Goal: Task Accomplishment & Management: Complete application form

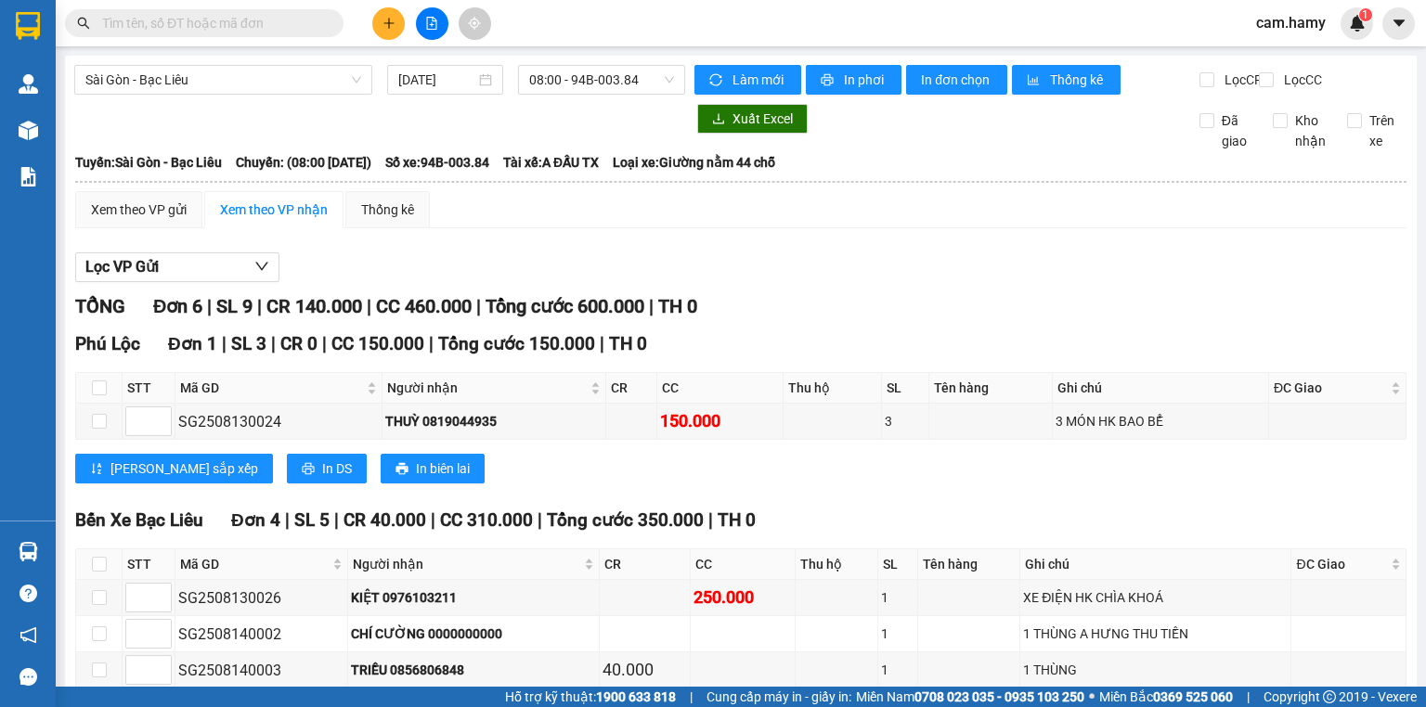
click at [384, 24] on icon "plus" at bounding box center [388, 23] width 13 height 13
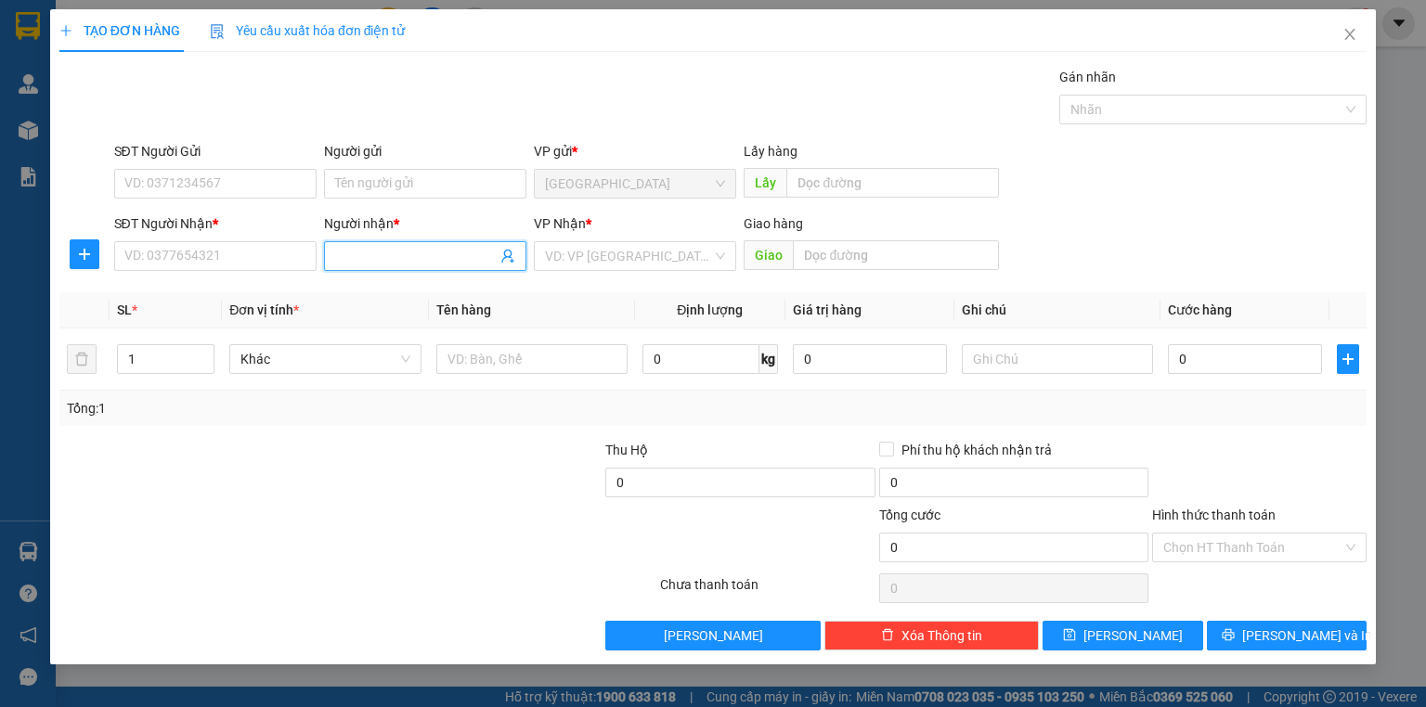
click at [355, 261] on input "Người nhận *" at bounding box center [415, 256] width 161 height 20
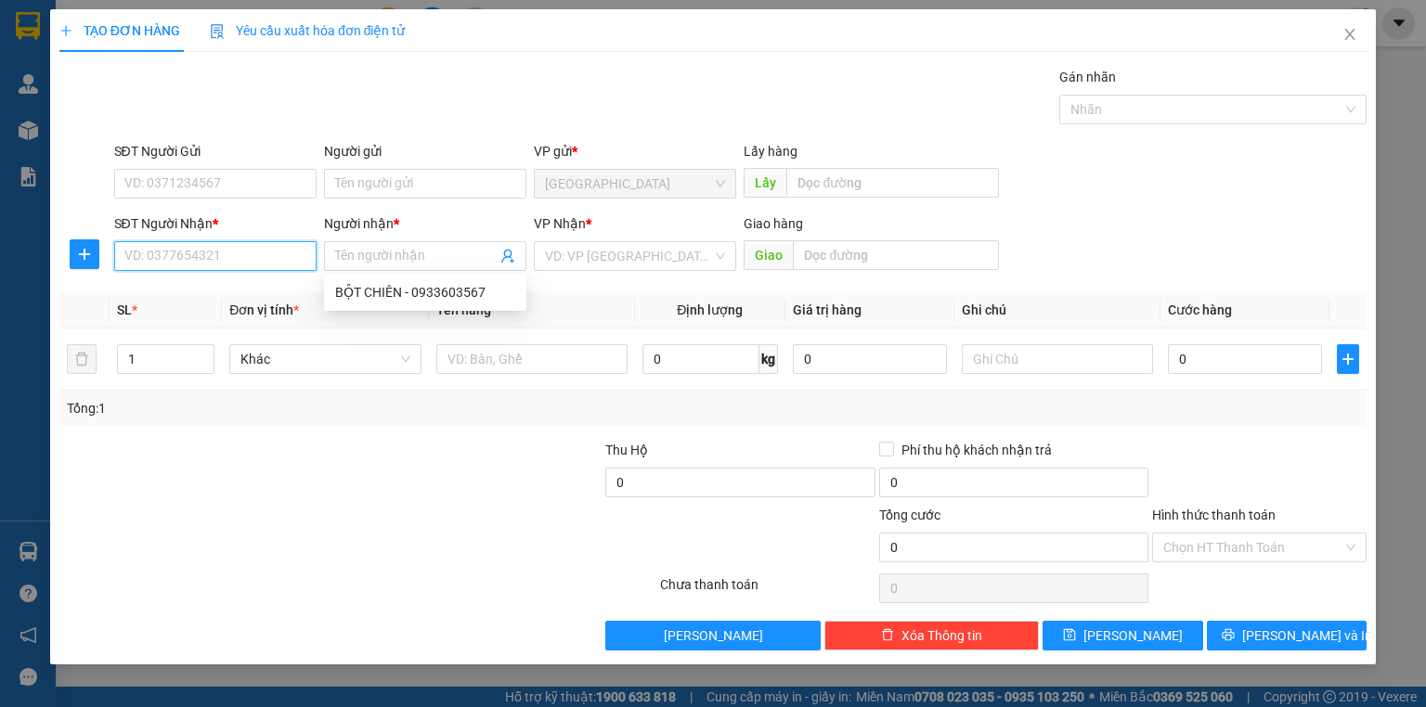
click at [241, 255] on input "SĐT Người Nhận *" at bounding box center [215, 256] width 202 height 30
click at [242, 259] on input "SĐT Người Nhận *" at bounding box center [215, 256] width 202 height 30
click at [362, 256] on input "Người nhận *" at bounding box center [415, 256] width 161 height 20
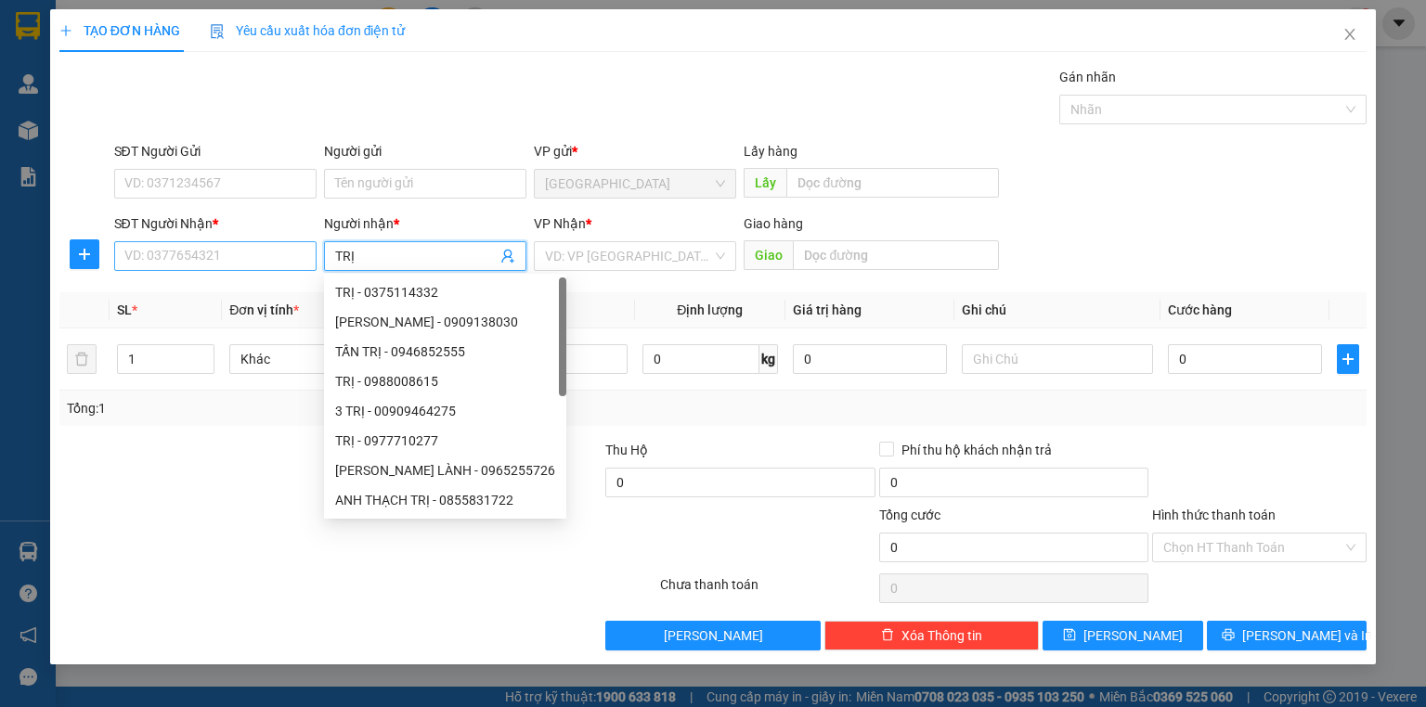
type input "TRỊ"
click at [275, 262] on input "SĐT Người Nhận *" at bounding box center [215, 256] width 202 height 30
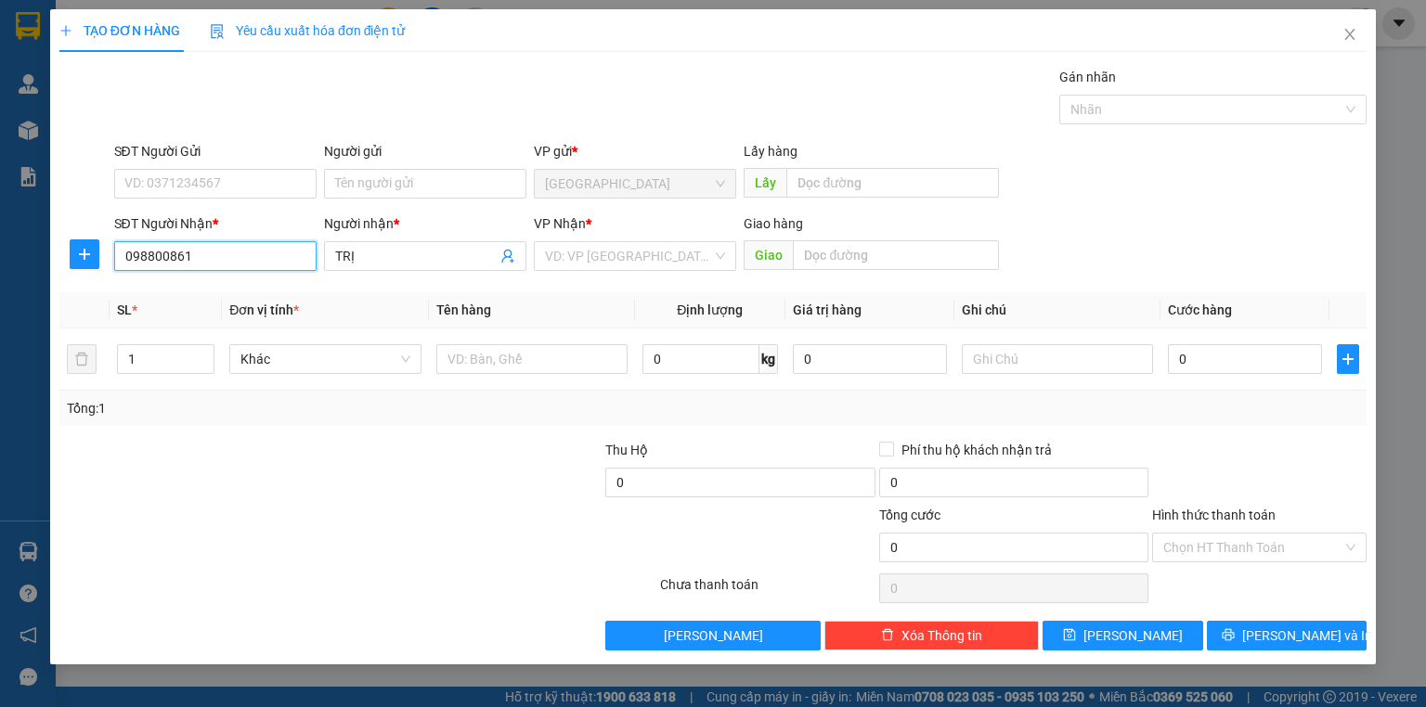
type input "0988008615"
click at [246, 289] on div "0988008615 - TRỊ" at bounding box center [215, 292] width 180 height 20
type input "TRỊ"
type input "120.000"
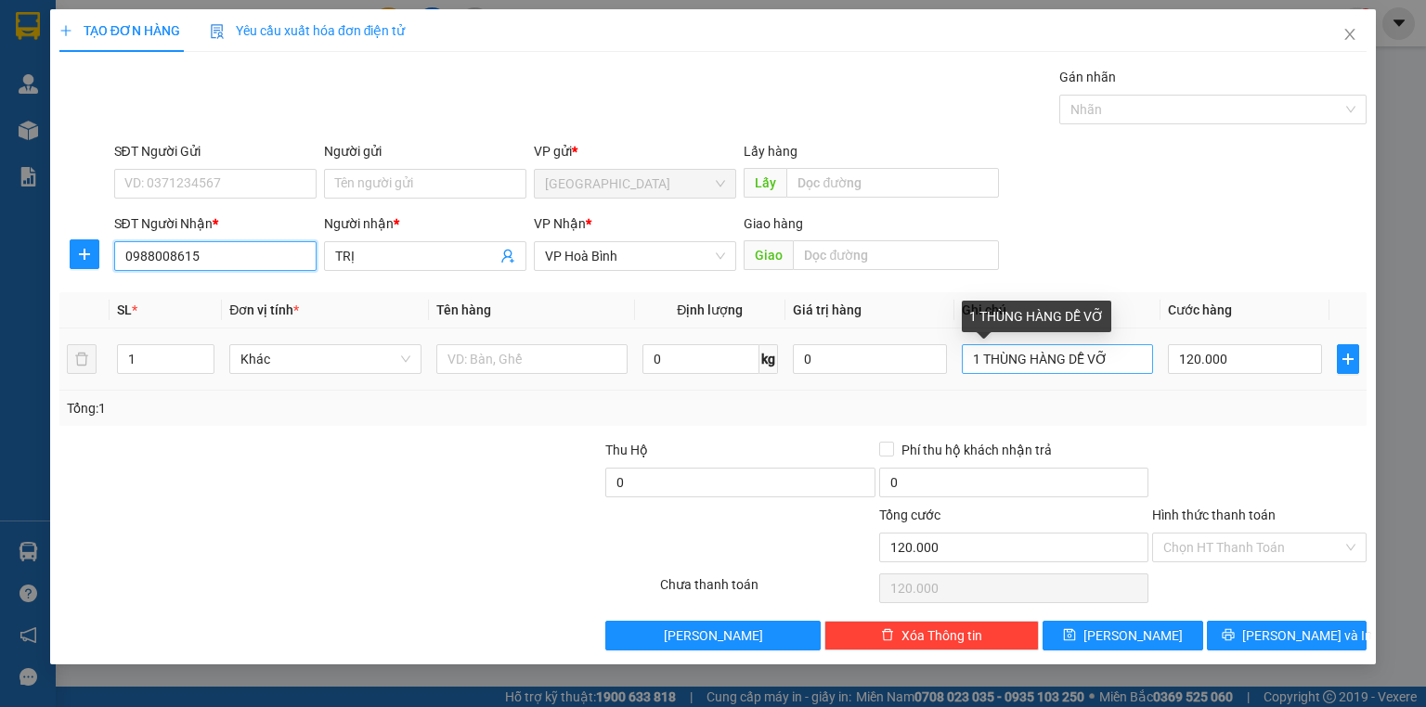
type input "0988008615"
click at [1126, 352] on input "1 THÙNG HÀNG DỄ VỠ" at bounding box center [1057, 359] width 191 height 30
type input "1"
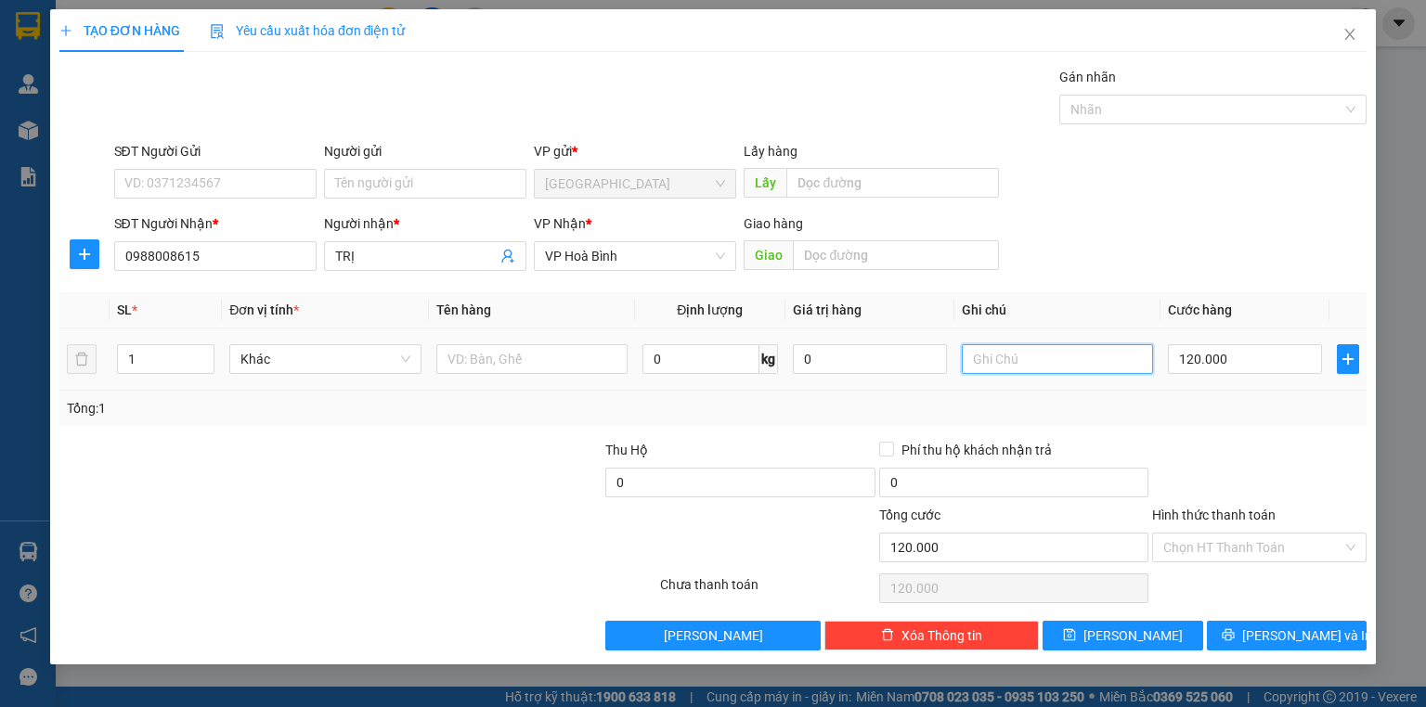
click at [1022, 364] on input "text" at bounding box center [1057, 359] width 191 height 30
type input "1 BAO"
click at [1247, 364] on input "120.000" at bounding box center [1245, 359] width 154 height 30
type input "0"
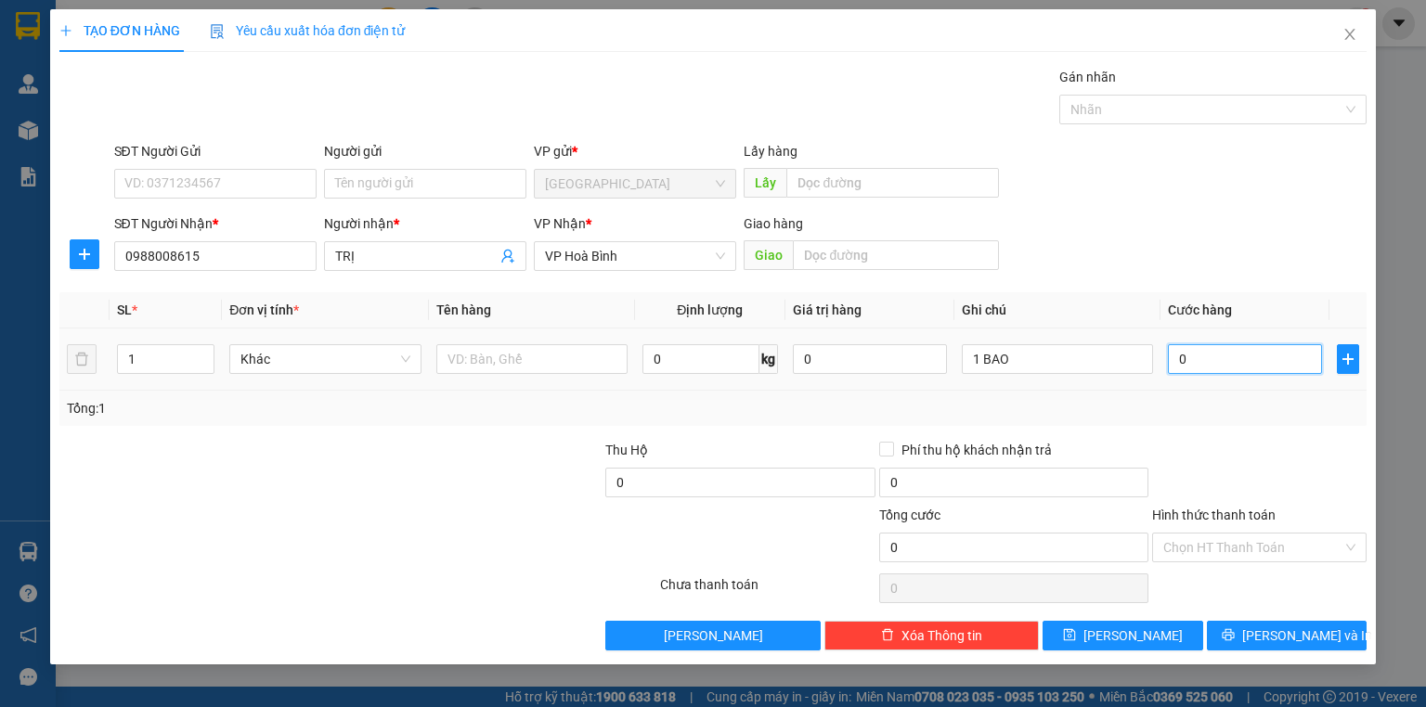
type input "0"
type input "5"
type input "05"
type input "50"
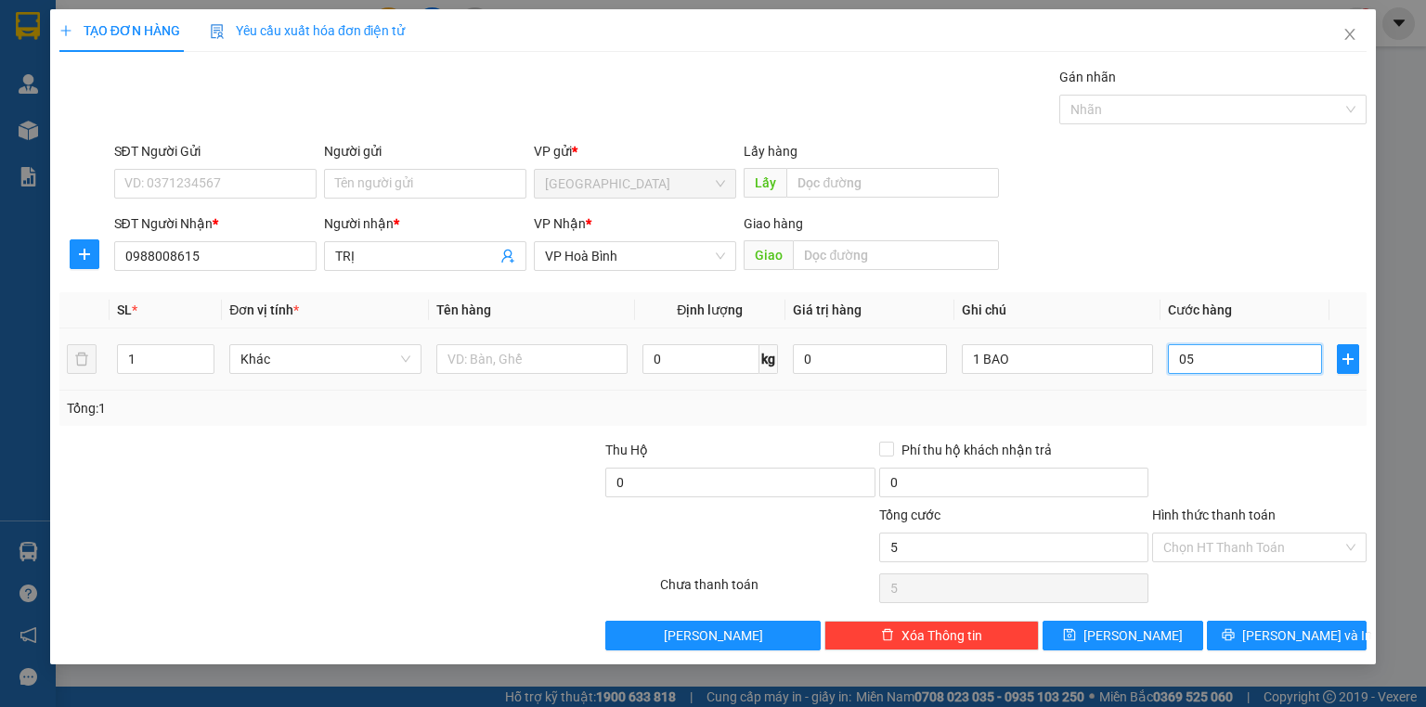
type input "50"
type input "050"
type input "50.000"
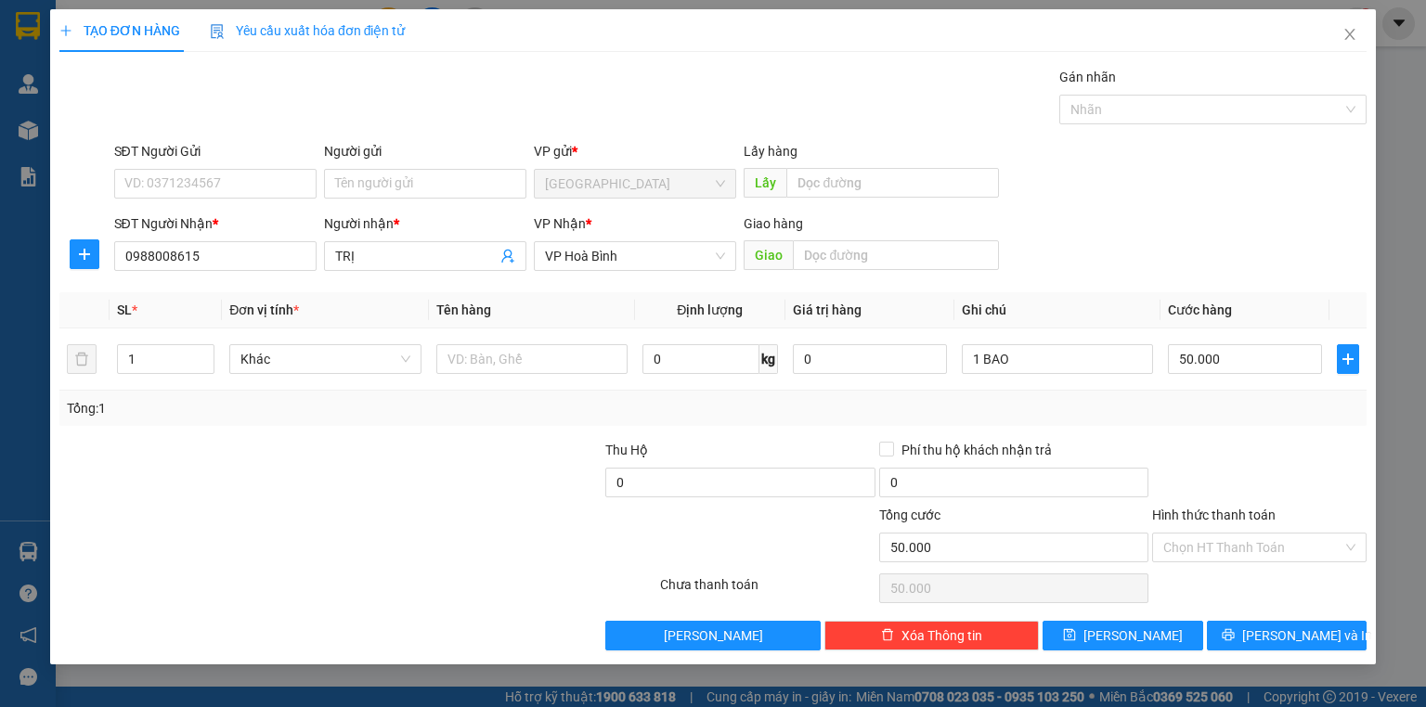
click at [1195, 401] on div "Tổng: 1" at bounding box center [713, 408] width 1292 height 20
click at [1233, 516] on label "Hình thức thanh toán" at bounding box center [1213, 515] width 123 height 15
click at [1233, 534] on input "Hình thức thanh toán" at bounding box center [1252, 548] width 179 height 28
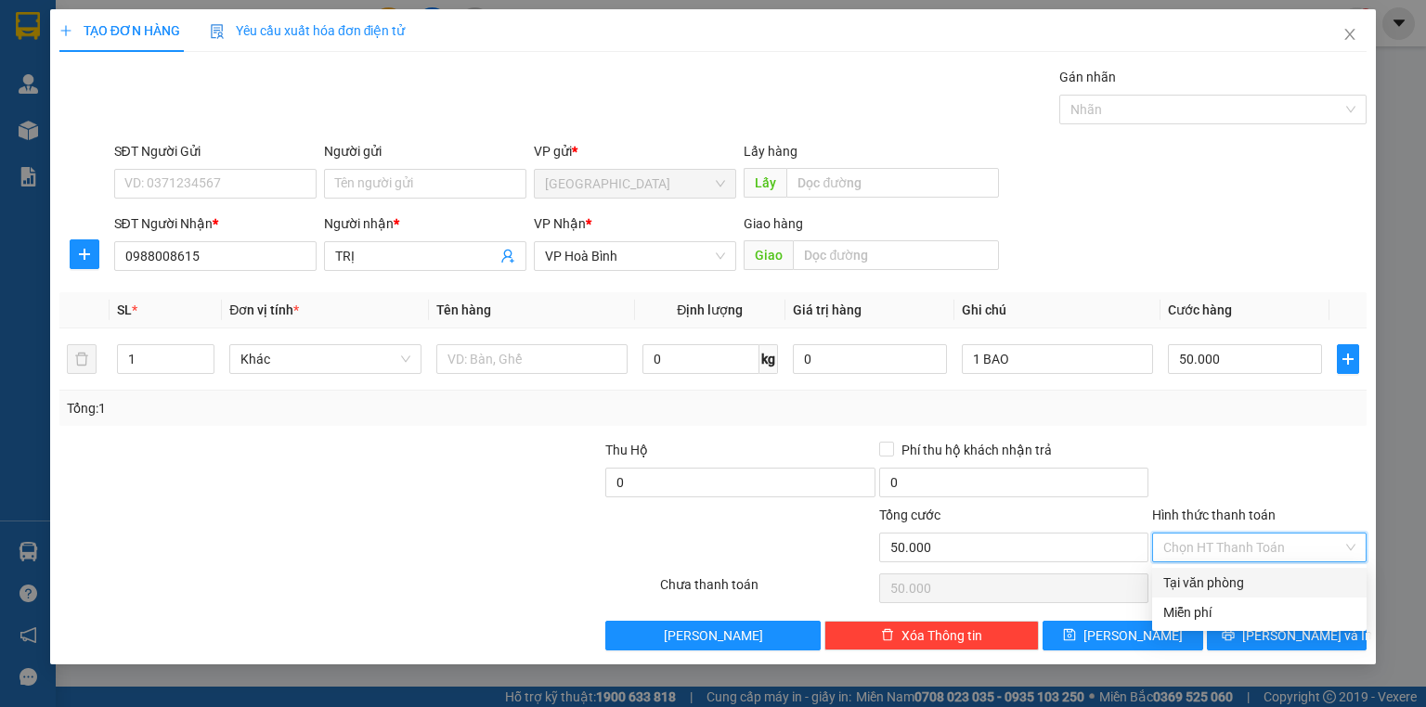
click at [1224, 588] on div "Tại văn phòng" at bounding box center [1259, 583] width 192 height 20
type input "0"
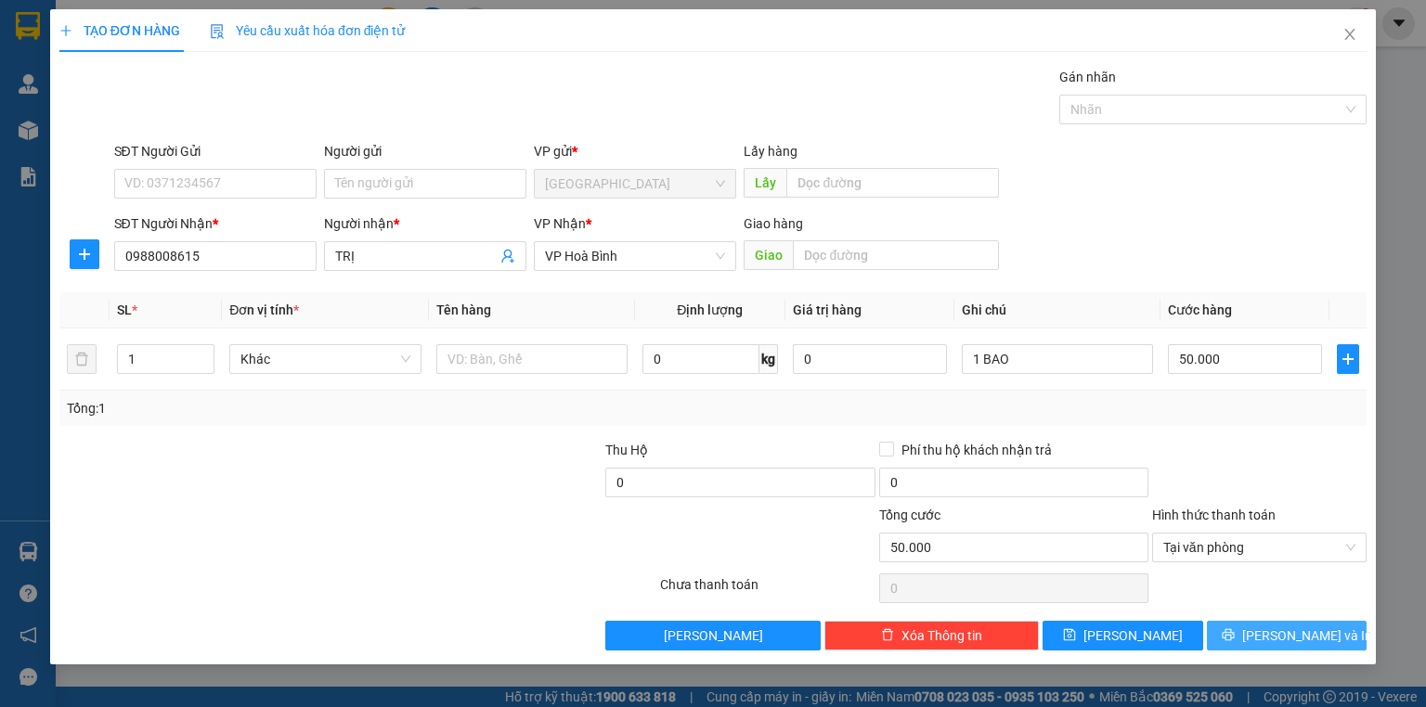
click at [1266, 639] on button "[PERSON_NAME] và In" at bounding box center [1287, 636] width 161 height 30
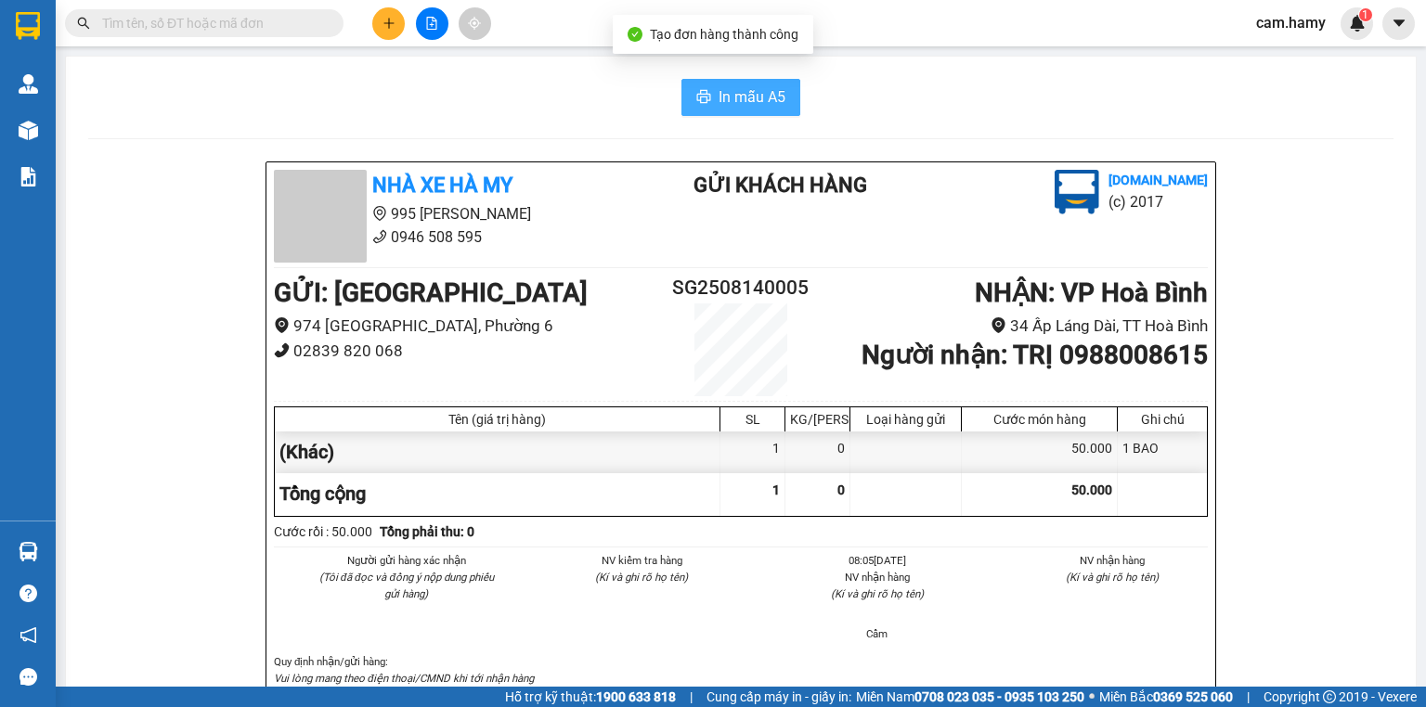
click at [728, 94] on span "In mẫu A5" at bounding box center [751, 96] width 67 height 23
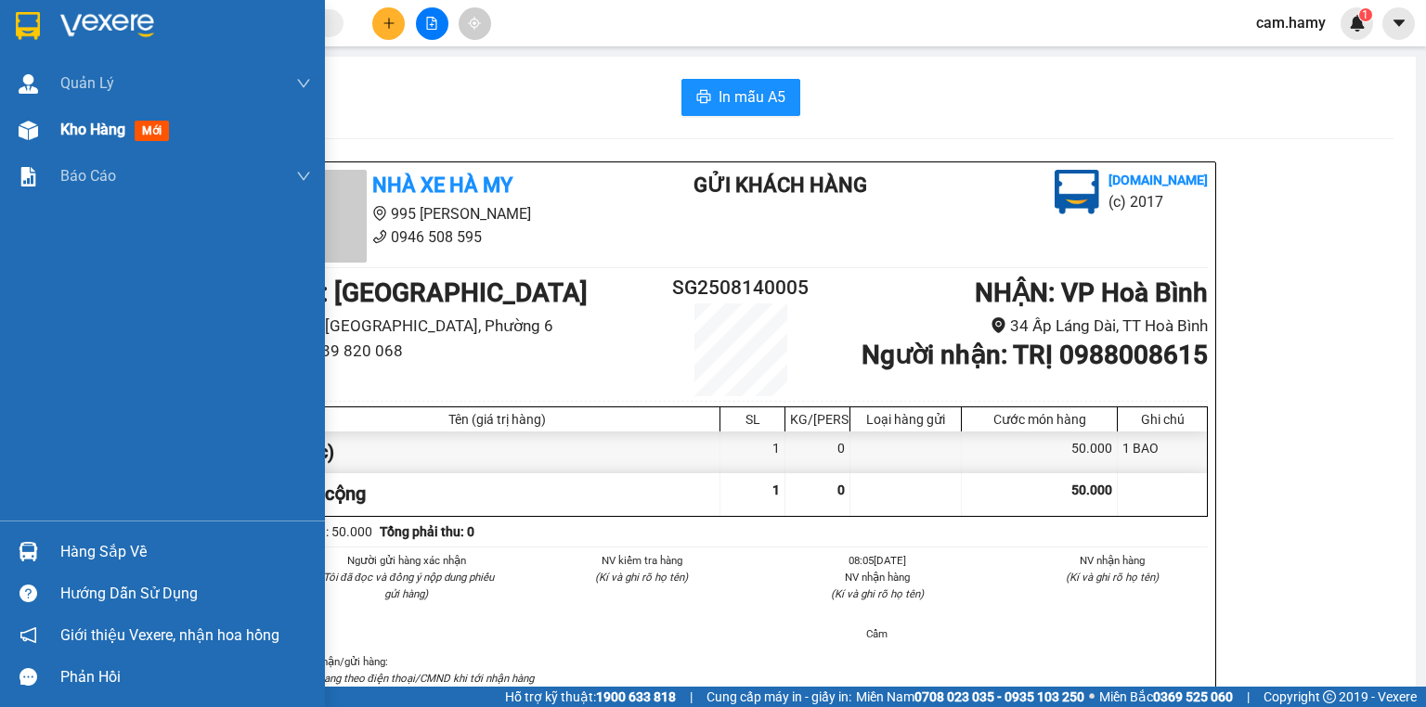
click at [60, 137] on span "Kho hàng" at bounding box center [92, 130] width 65 height 18
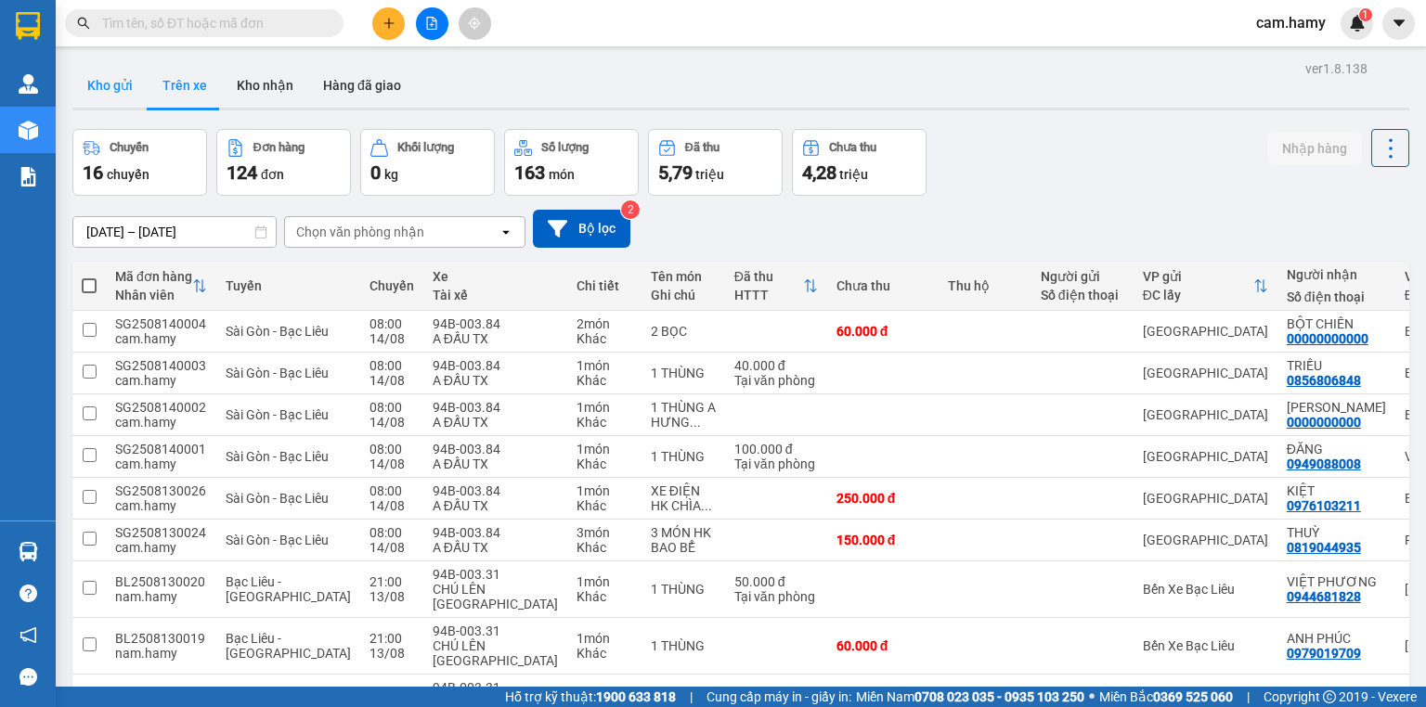
click at [119, 89] on button "Kho gửi" at bounding box center [109, 85] width 75 height 45
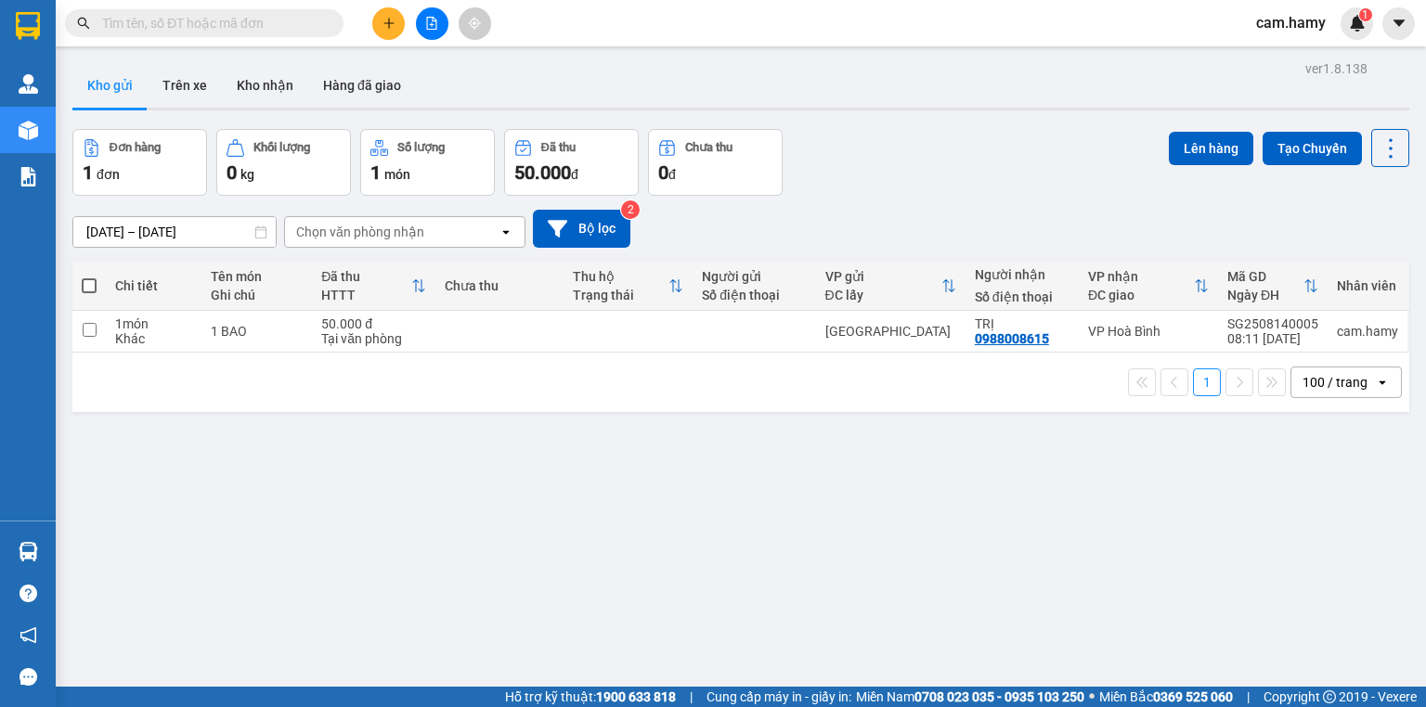
click at [99, 80] on button "Kho gửi" at bounding box center [109, 85] width 75 height 45
